Goal: Check status: Check status

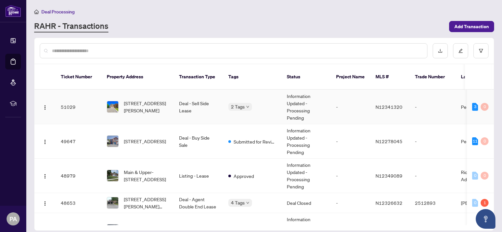
click at [469, 99] on td "3 0" at bounding box center [479, 107] width 27 height 34
click at [475, 103] on div "3" at bounding box center [475, 107] width 6 height 8
click at [141, 100] on span "[STREET_ADDRESS][PERSON_NAME]" at bounding box center [146, 107] width 45 height 14
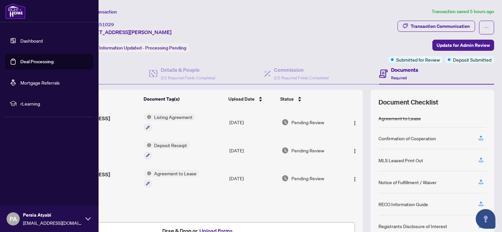
click at [28, 41] on link "Dashboard" at bounding box center [31, 41] width 22 height 6
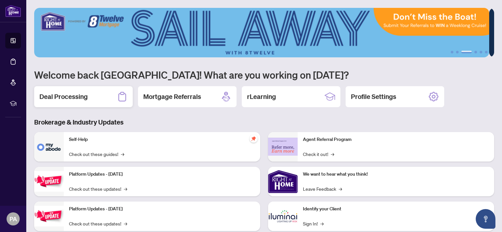
click at [74, 93] on h2 "Deal Processing" at bounding box center [63, 96] width 48 height 9
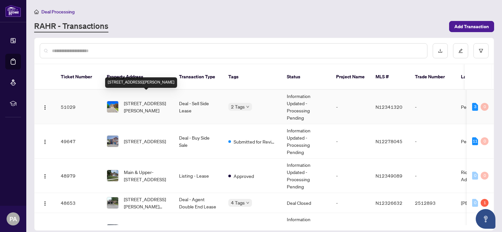
click at [128, 103] on span "[STREET_ADDRESS][PERSON_NAME]" at bounding box center [146, 107] width 45 height 14
